Goal: Navigation & Orientation: Find specific page/section

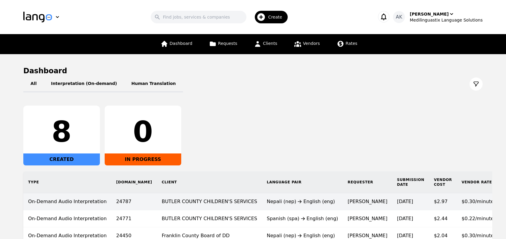
click at [192, 202] on td "BUTLER COUNTY CHILDREN'S SERVICES" at bounding box center [209, 201] width 105 height 17
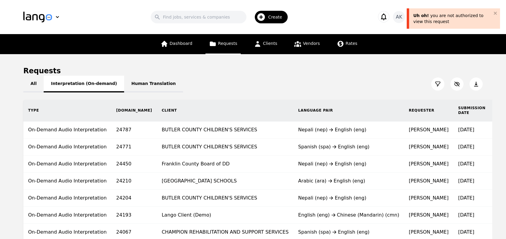
click at [67, 85] on button "Interpretation (On-demand)" at bounding box center [84, 84] width 80 height 17
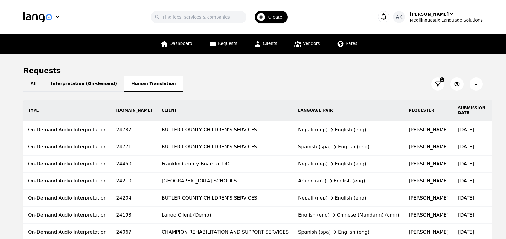
click at [124, 87] on button "Human Translation" at bounding box center [153, 84] width 59 height 17
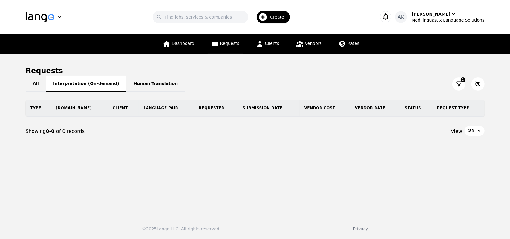
click at [87, 84] on button "Interpretation (On-demand)" at bounding box center [86, 84] width 80 height 17
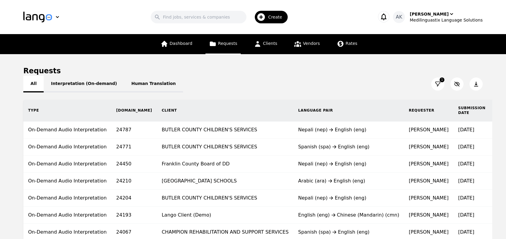
click at [33, 85] on button "All" at bounding box center [33, 84] width 20 height 17
click at [76, 87] on button "Interpretation (On-demand)" at bounding box center [84, 84] width 80 height 17
click at [140, 90] on button "Human Translation" at bounding box center [153, 84] width 59 height 17
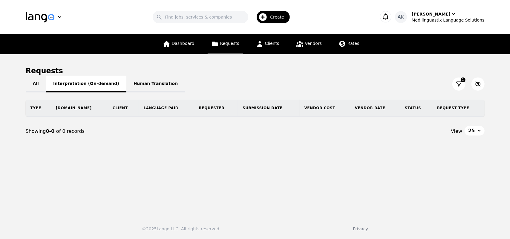
click at [97, 87] on button "Interpretation (On-demand)" at bounding box center [86, 84] width 80 height 17
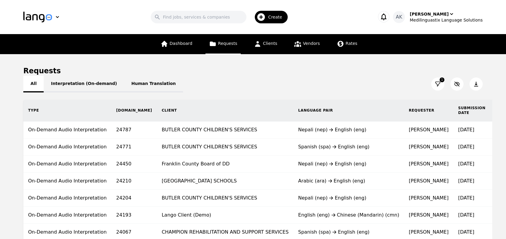
click at [39, 85] on button "All" at bounding box center [33, 84] width 20 height 17
click at [432, 12] on div "[PERSON_NAME]" at bounding box center [428, 14] width 39 height 6
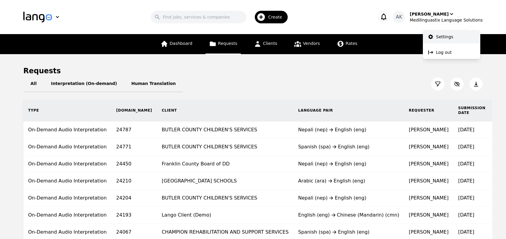
click at [435, 34] on link "Settings" at bounding box center [450, 36] width 57 height 13
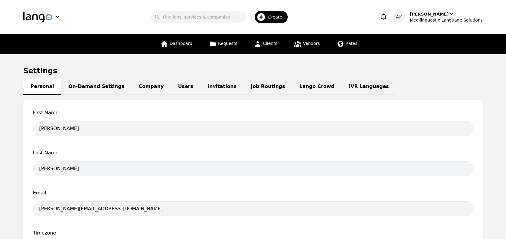
click at [341, 88] on link "IVR Languages" at bounding box center [368, 87] width 54 height 16
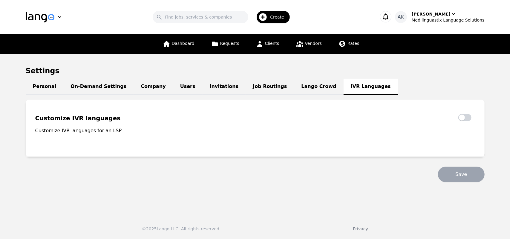
click at [294, 85] on link "Lango Crowd" at bounding box center [318, 87] width 49 height 16
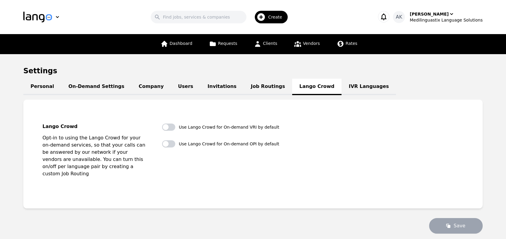
click at [244, 87] on link "Job Routings" at bounding box center [268, 87] width 48 height 16
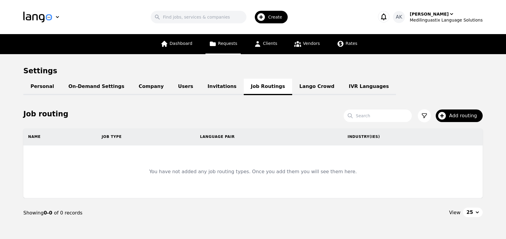
click at [226, 45] on span "Requests" at bounding box center [227, 43] width 19 height 5
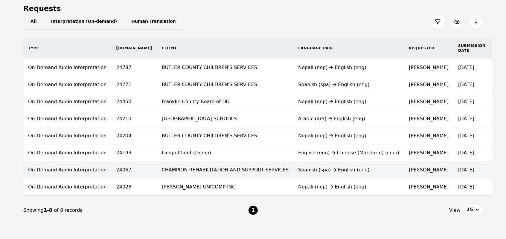
scroll to position [90, 0]
